Goal: Unclear

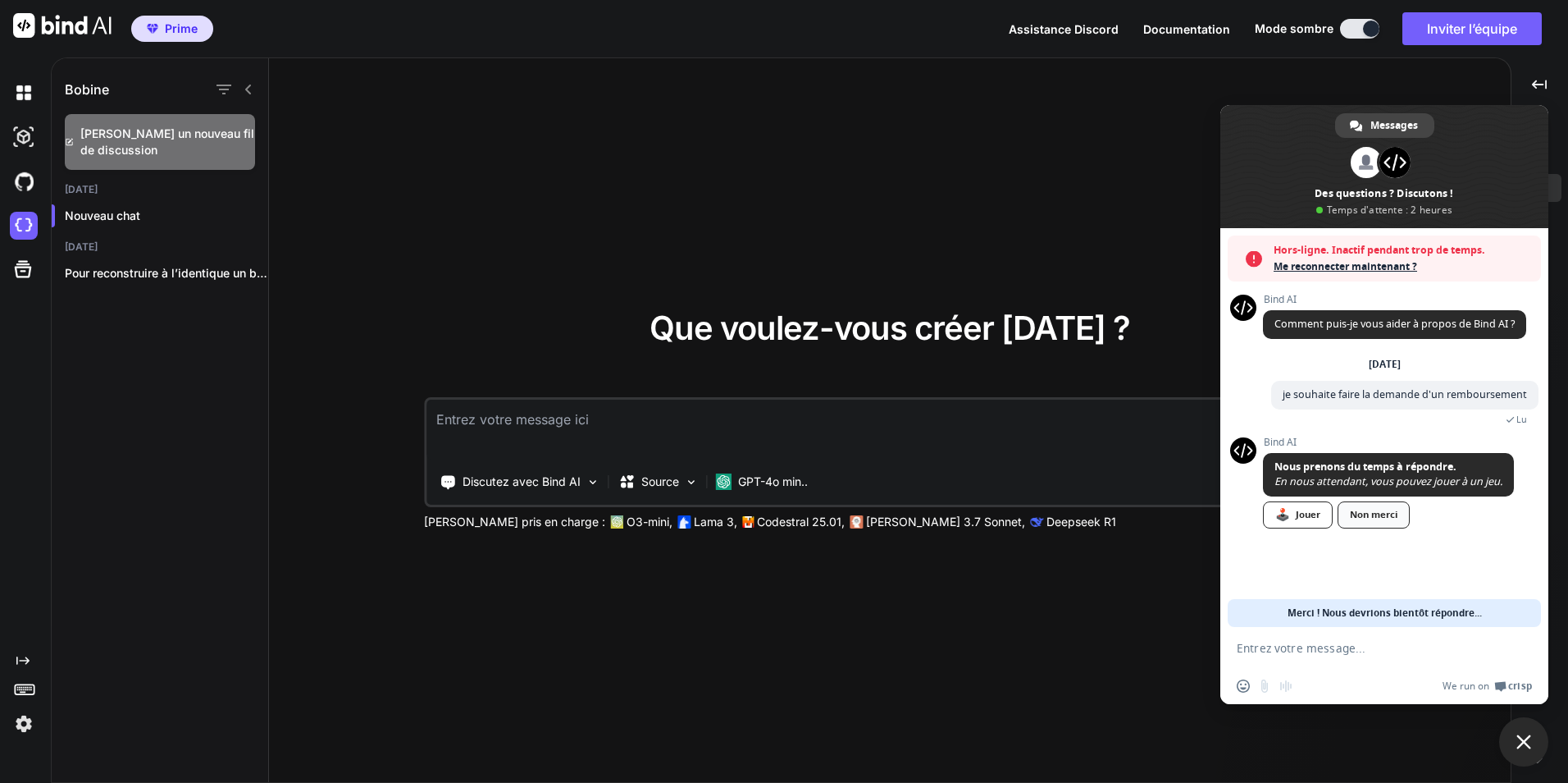
click at [1390, 517] on div "Non merci" at bounding box center [1374, 515] width 72 height 27
click at [1356, 265] on span "Me reconnecter maintenant ?" at bounding box center [1403, 266] width 260 height 16
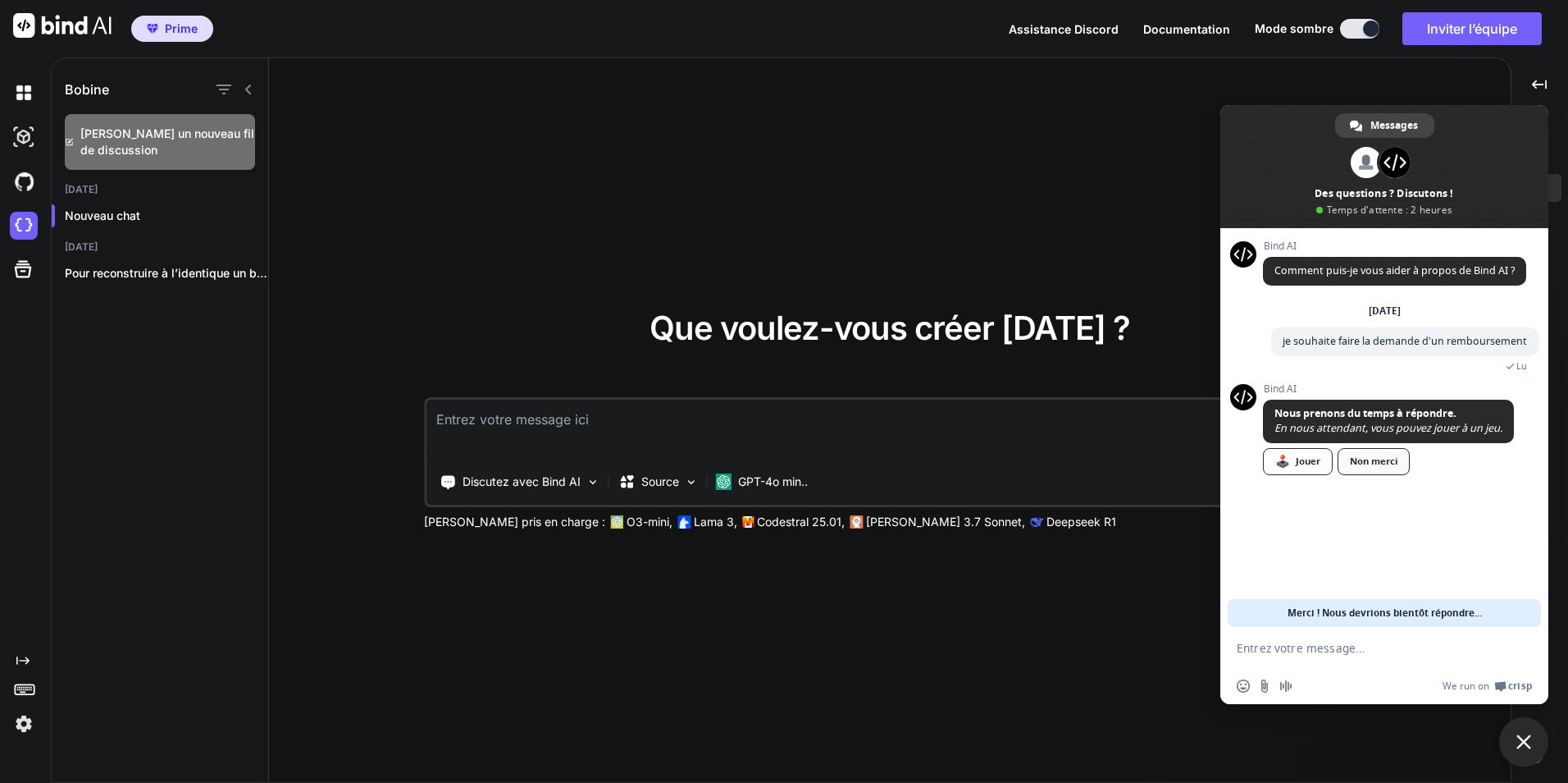
click at [1387, 465] on div "Non merci" at bounding box center [1374, 462] width 72 height 27
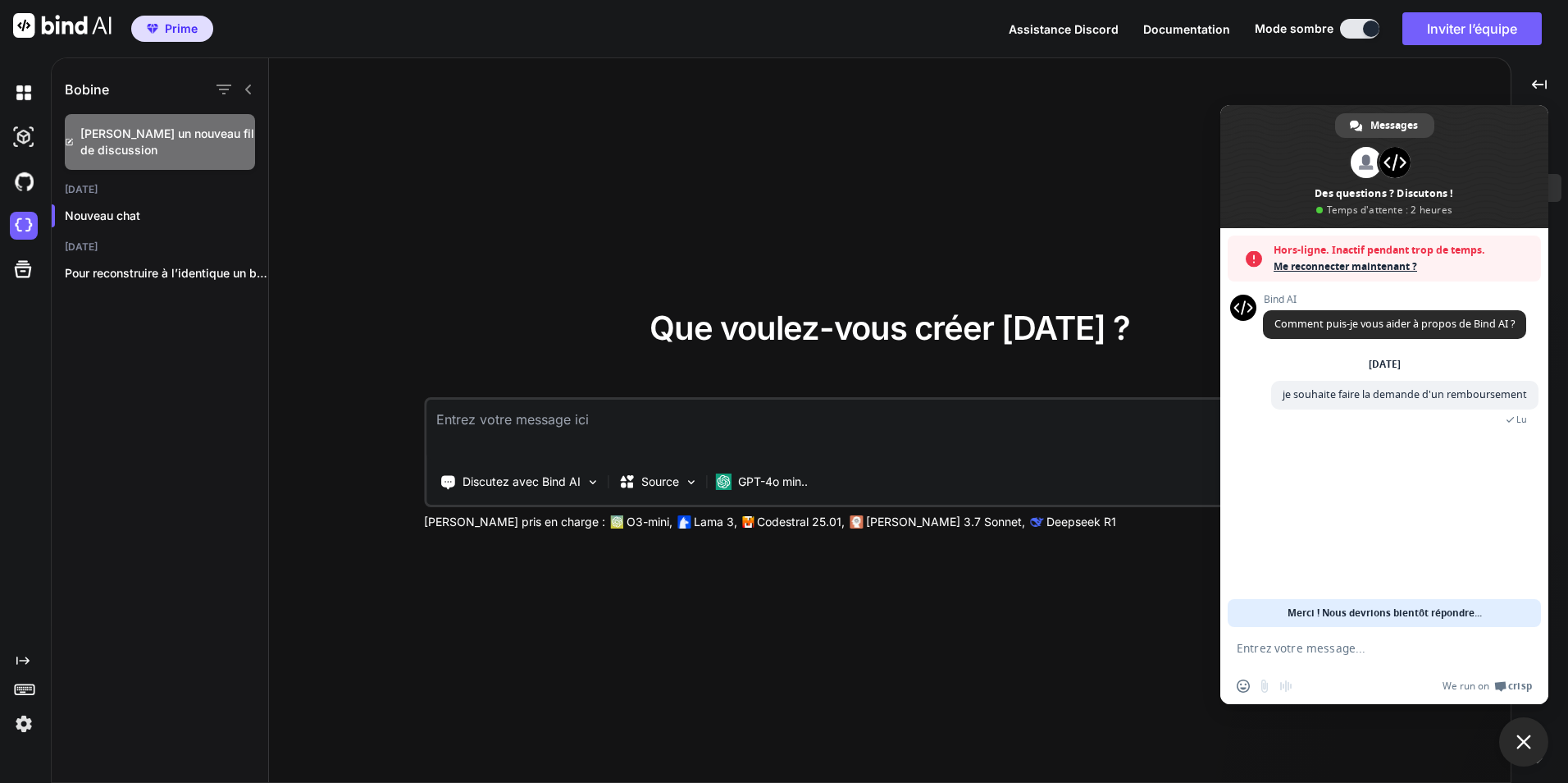
click at [1385, 269] on span "Me reconnecter maintenant ?" at bounding box center [1403, 266] width 260 height 16
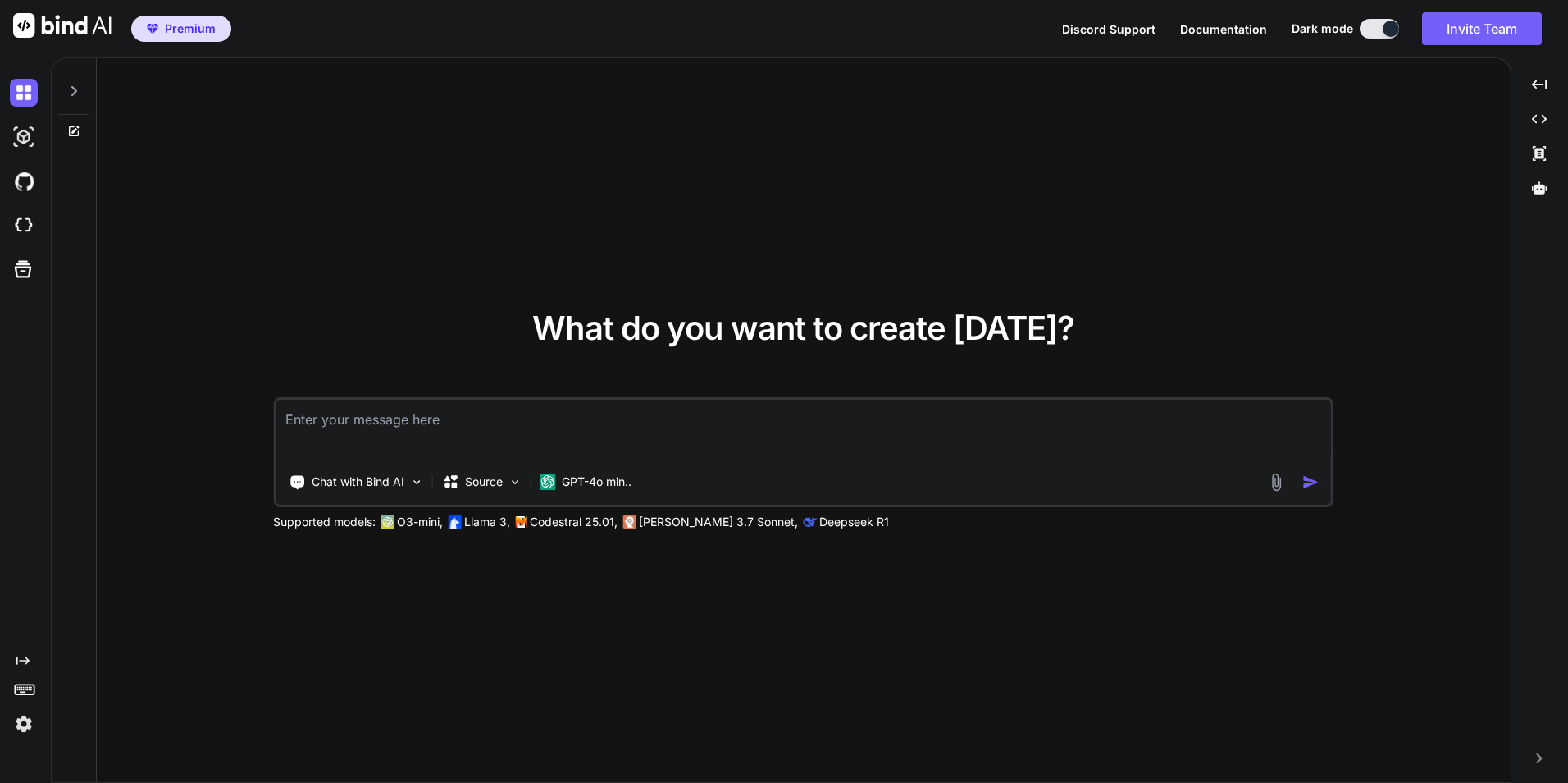
type textarea "x"
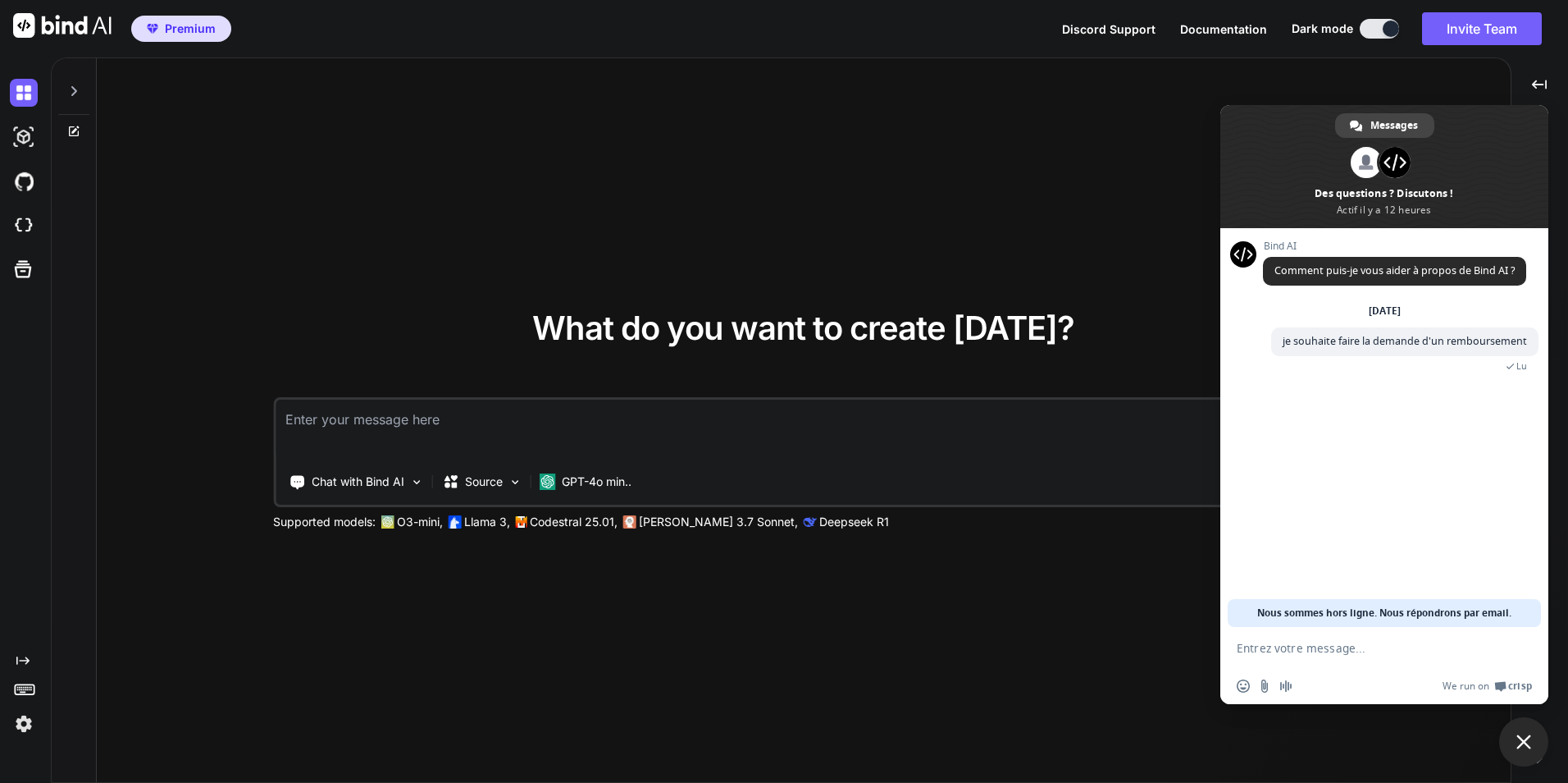
type textarea "x"
